Goal: Communication & Community: Answer question/provide support

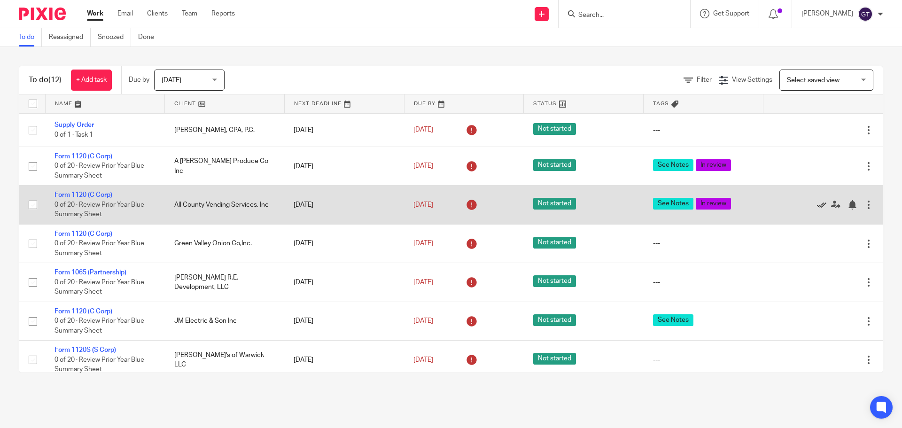
click at [817, 202] on icon at bounding box center [821, 204] width 9 height 9
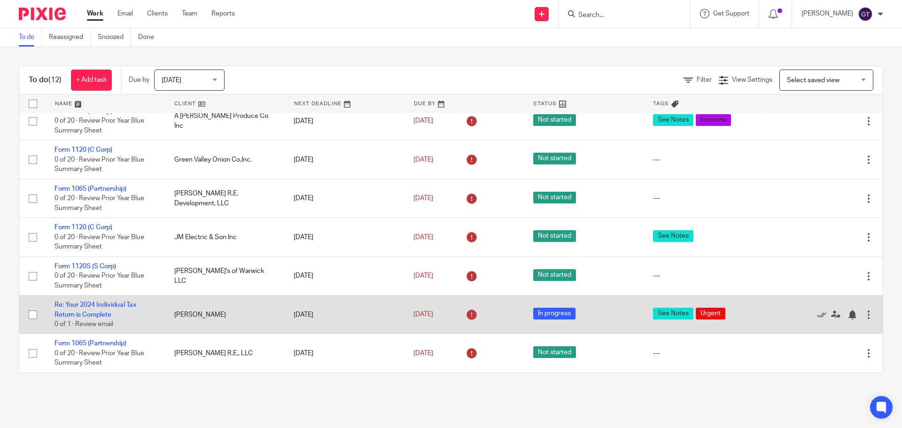
scroll to position [94, 0]
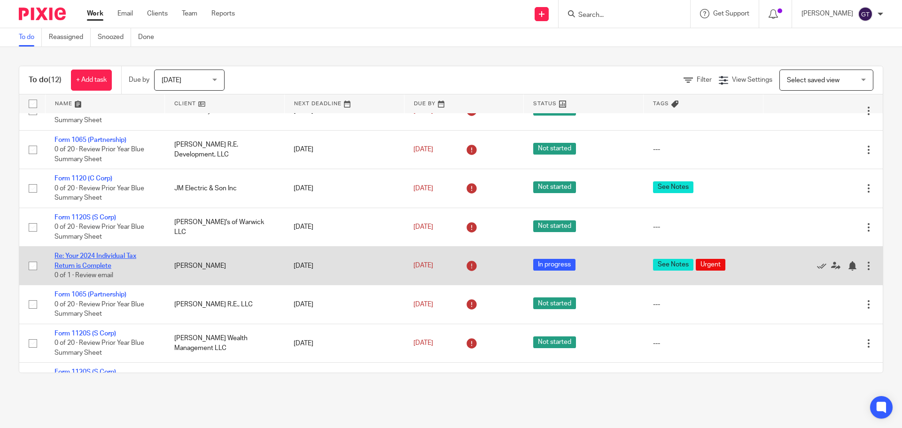
click at [88, 255] on link "Re: Your 2024 Individual Tax Return is Complete" at bounding box center [96, 261] width 82 height 16
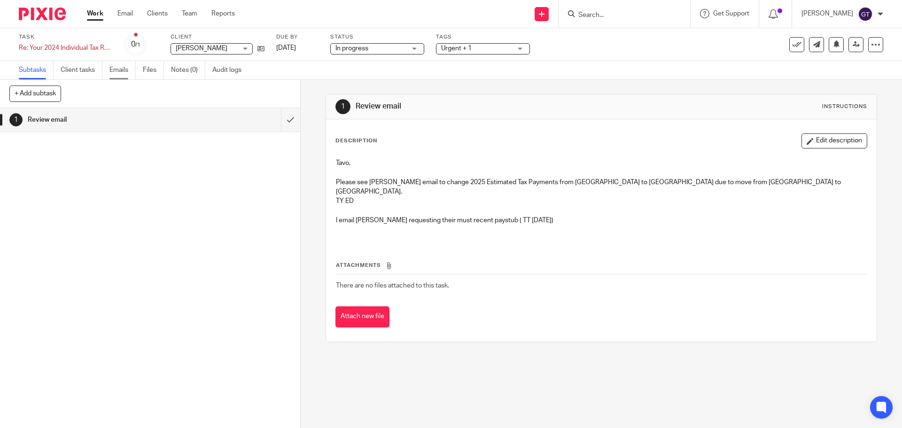
click at [112, 72] on link "Emails" at bounding box center [122, 70] width 26 height 18
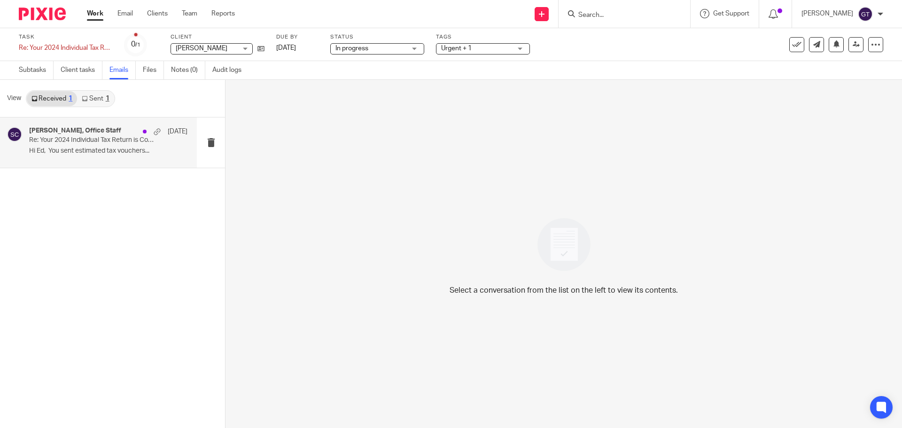
click at [104, 142] on p "Re: Your 2024 Individual Tax Return is Complete" at bounding box center [92, 140] width 127 height 8
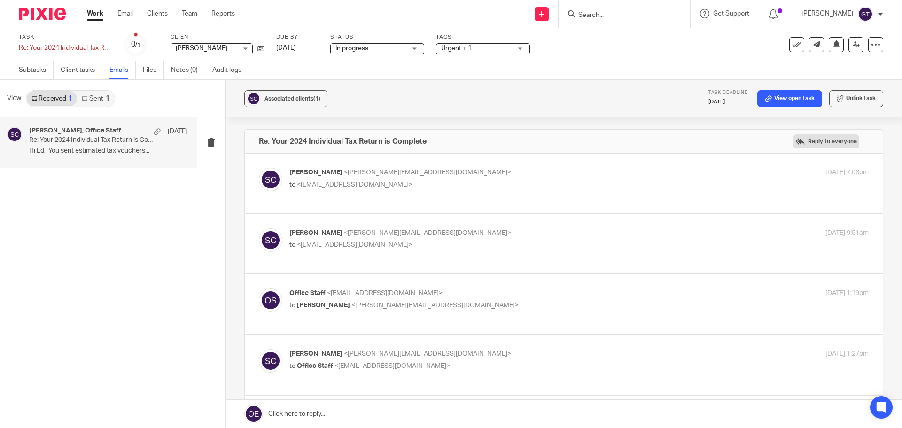
click at [829, 137] on label "Reply to everyone" at bounding box center [826, 141] width 66 height 14
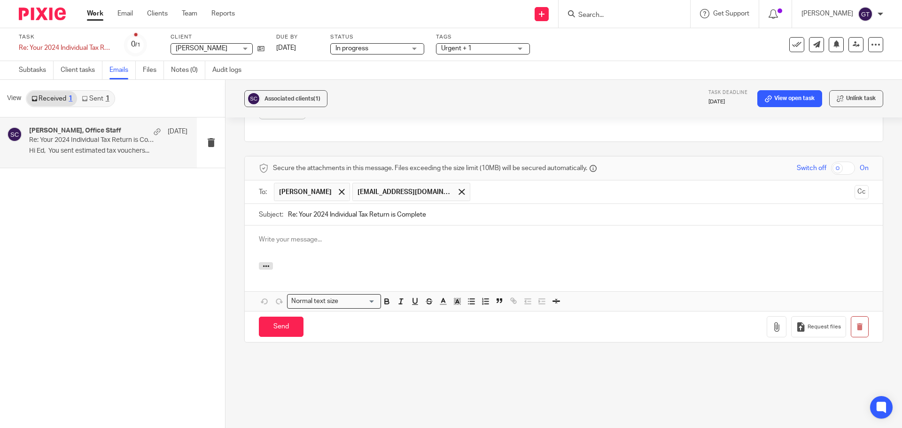
click at [324, 240] on p at bounding box center [564, 239] width 610 height 9
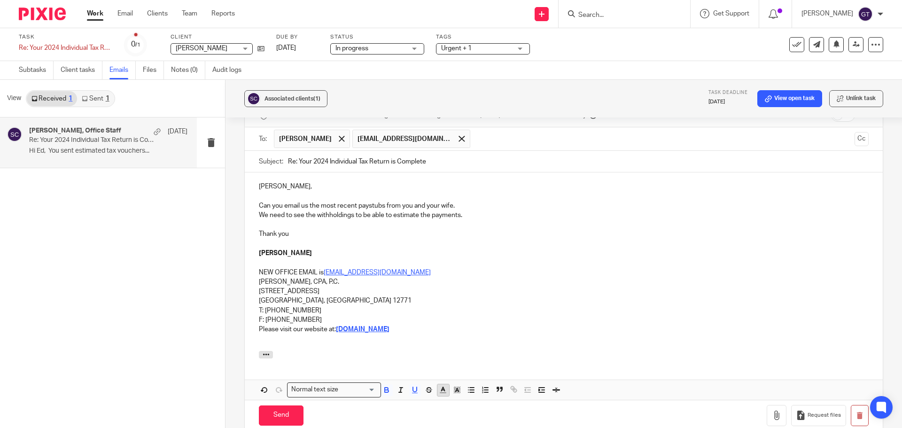
scroll to position [717, 0]
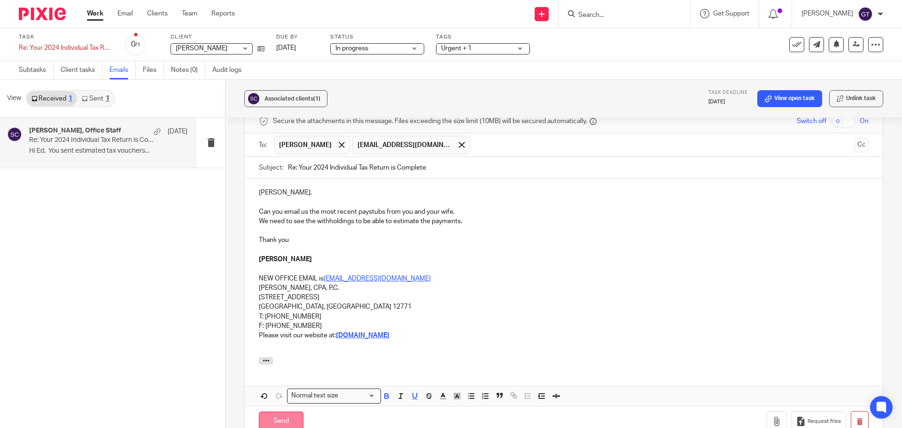
click at [275, 421] on input "Send" at bounding box center [281, 422] width 45 height 20
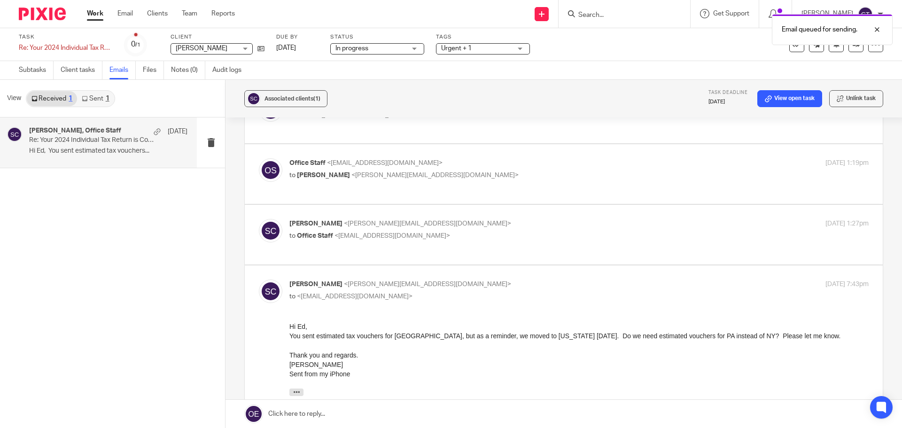
scroll to position [0, 0]
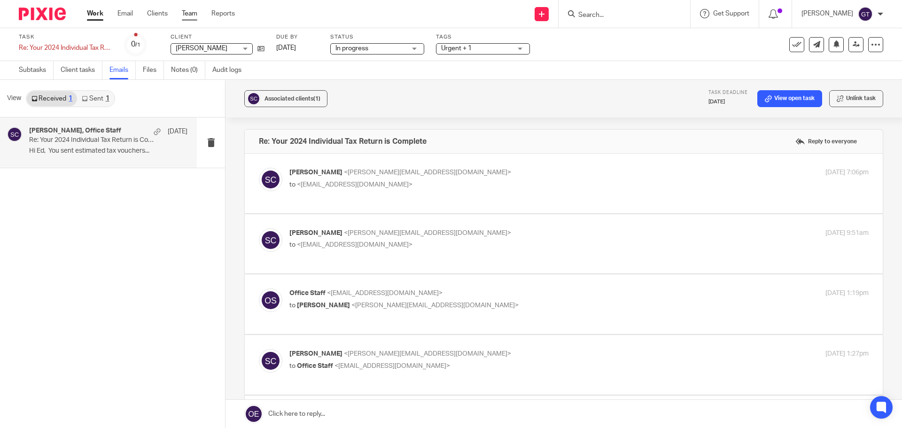
click at [187, 13] on link "Team" at bounding box center [190, 13] width 16 height 9
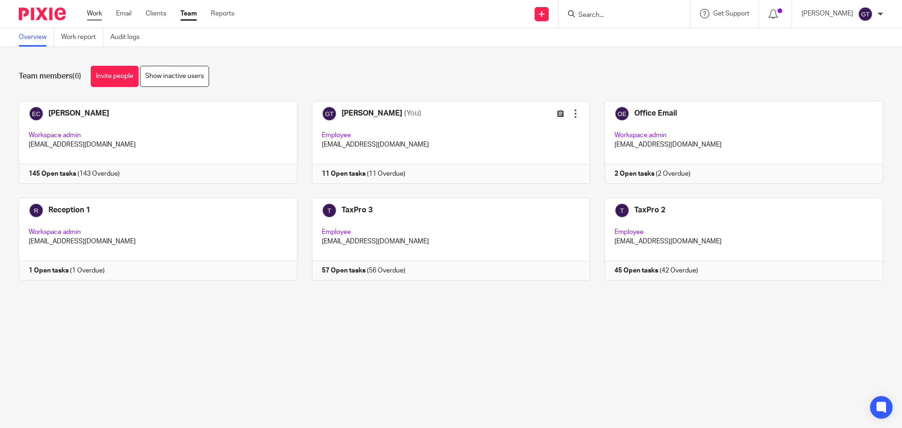
click at [94, 14] on link "Work" at bounding box center [94, 13] width 15 height 9
